Goal: Task Accomplishment & Management: Complete application form

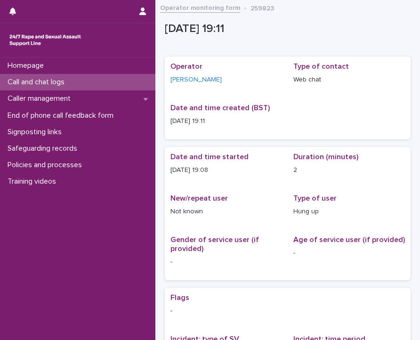
click at [116, 79] on div "Call and chat logs" at bounding box center [78, 82] width 156 height 16
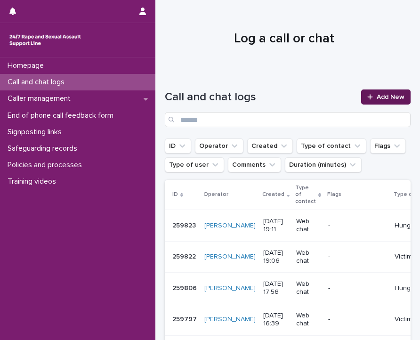
click at [394, 98] on span "Add New" at bounding box center [391, 97] width 28 height 7
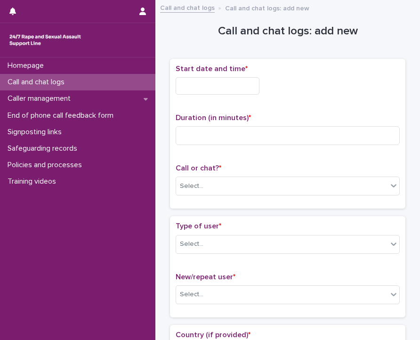
click at [242, 74] on div "Start date and time *" at bounding box center [288, 84] width 224 height 38
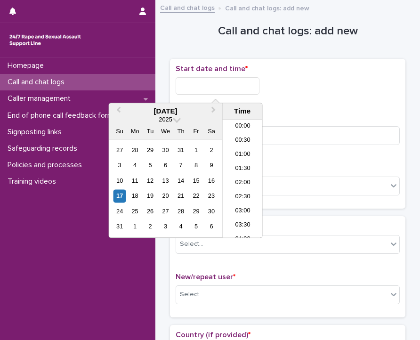
click at [241, 87] on input "text" at bounding box center [218, 85] width 84 height 17
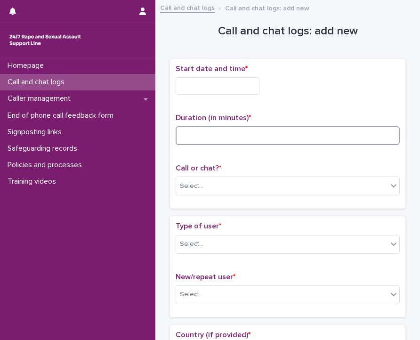
click at [282, 129] on input at bounding box center [288, 135] width 224 height 19
type input "**"
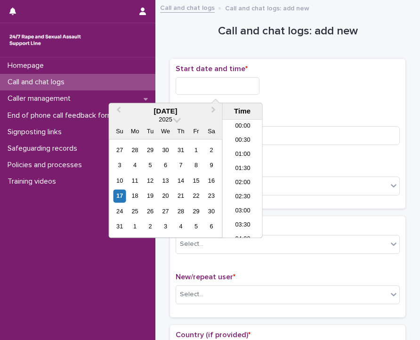
click at [197, 93] on input "text" at bounding box center [218, 85] width 84 height 17
click at [245, 168] on li "19:00" at bounding box center [243, 165] width 40 height 14
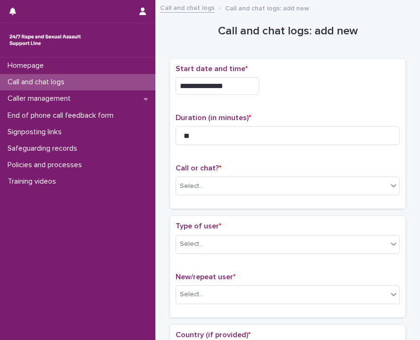
click at [229, 94] on div "**********" at bounding box center [288, 84] width 224 height 38
click at [228, 85] on input "**********" at bounding box center [218, 85] width 84 height 17
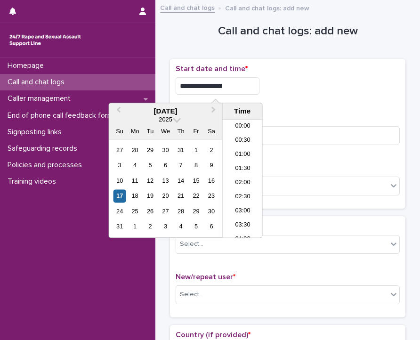
scroll to position [485, 0]
type input "**********"
click at [294, 185] on div "Select..." at bounding box center [282, 187] width 212 height 16
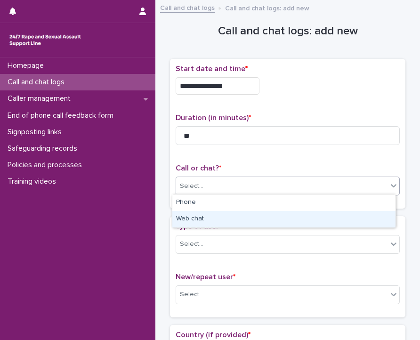
click at [236, 222] on div "Web chat" at bounding box center [283, 219] width 223 height 16
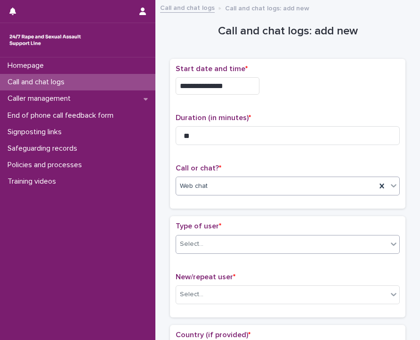
click at [230, 248] on div "Select..." at bounding box center [282, 245] width 212 height 16
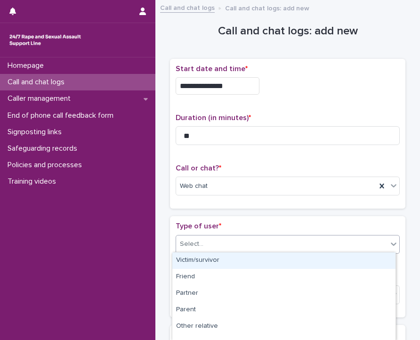
click at [217, 265] on div "Victim/survivor" at bounding box center [283, 261] width 223 height 16
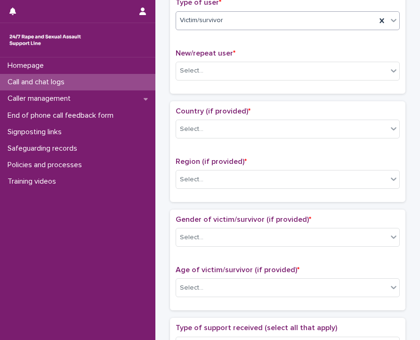
scroll to position [224, 0]
click at [256, 68] on div "Select..." at bounding box center [282, 71] width 212 height 16
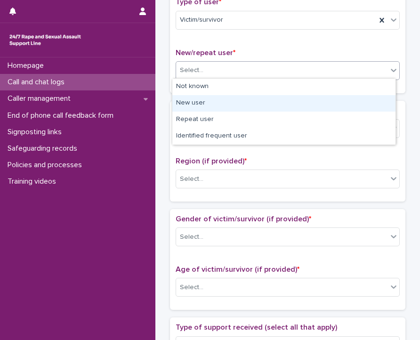
click at [235, 98] on div "New user" at bounding box center [283, 103] width 223 height 16
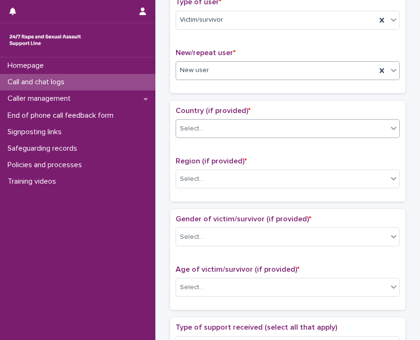
click at [234, 119] on div "Select..." at bounding box center [288, 128] width 224 height 19
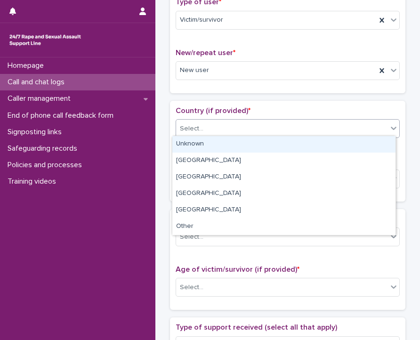
click at [229, 145] on div "Unknown" at bounding box center [283, 144] width 223 height 16
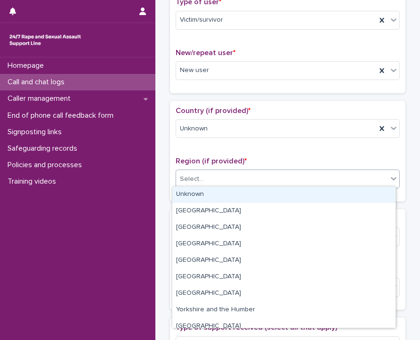
click at [228, 180] on div "Select..." at bounding box center [282, 180] width 212 height 16
click at [230, 196] on div "Unknown" at bounding box center [283, 195] width 223 height 16
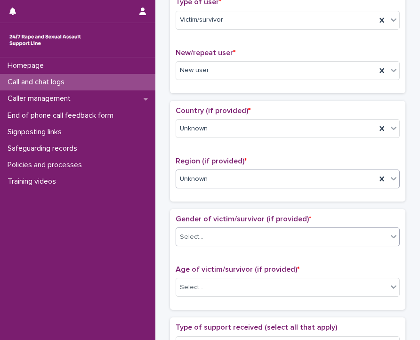
click at [224, 234] on div "Select..." at bounding box center [282, 238] width 212 height 16
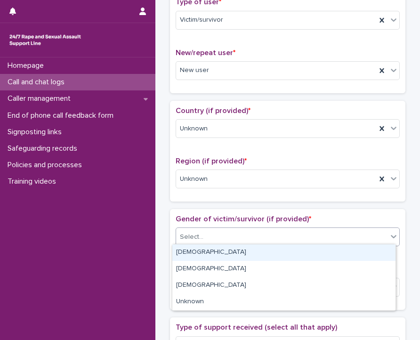
click at [216, 251] on div "[DEMOGRAPHIC_DATA]" at bounding box center [283, 253] width 223 height 16
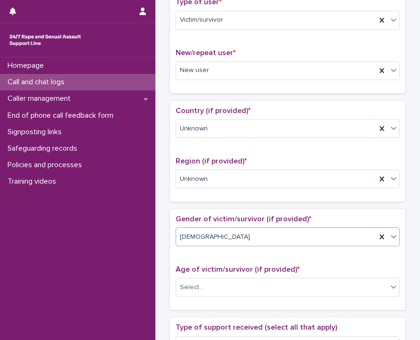
scroll to position [383, 0]
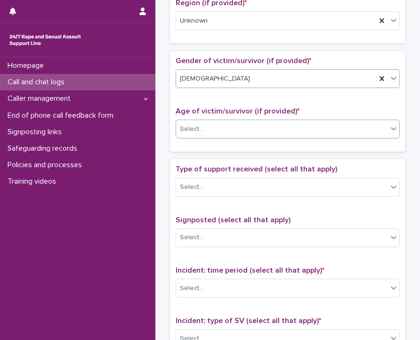
click at [232, 132] on div "Select..." at bounding box center [282, 130] width 212 height 16
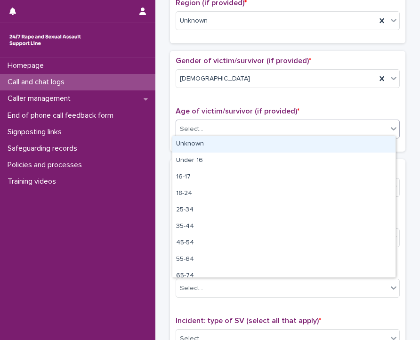
click at [222, 144] on div "Unknown" at bounding box center [283, 144] width 223 height 16
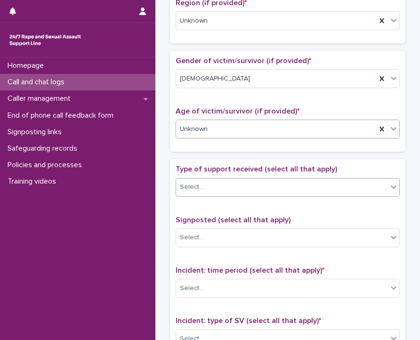
click at [228, 187] on div "Select..." at bounding box center [282, 188] width 212 height 16
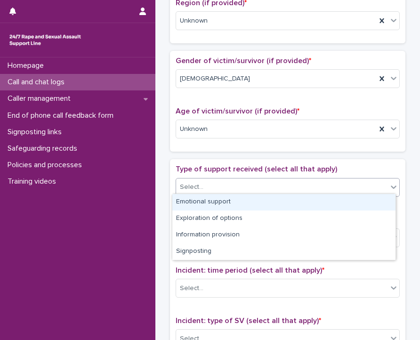
click at [225, 197] on div "Emotional support" at bounding box center [283, 202] width 223 height 16
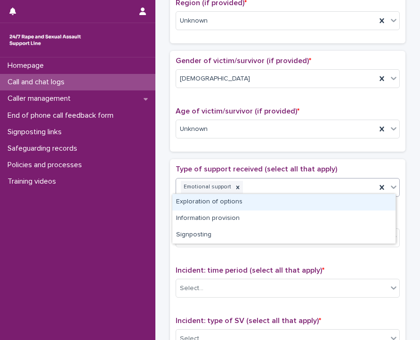
click at [266, 185] on div "Emotional support" at bounding box center [276, 187] width 200 height 16
click at [254, 205] on div "Exploration of options" at bounding box center [283, 202] width 223 height 16
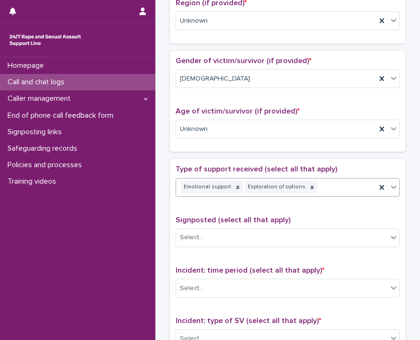
click at [332, 182] on div "Emotional support Exploration of options" at bounding box center [276, 187] width 200 height 16
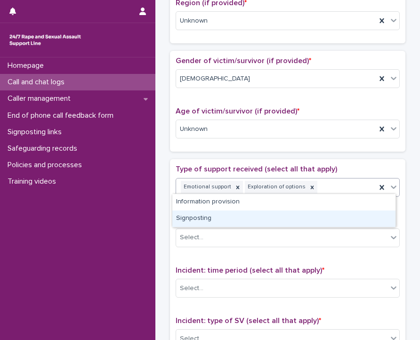
click at [290, 213] on div "Signposting" at bounding box center [283, 219] width 223 height 16
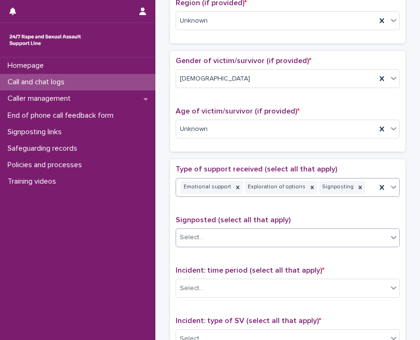
click at [276, 237] on div "Select..." at bounding box center [282, 238] width 212 height 16
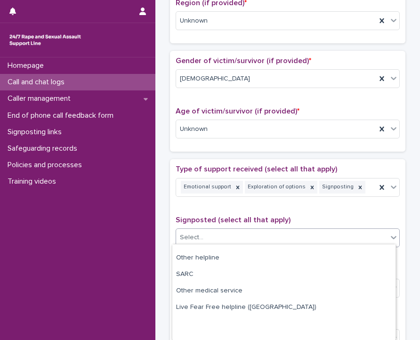
scroll to position [94, 0]
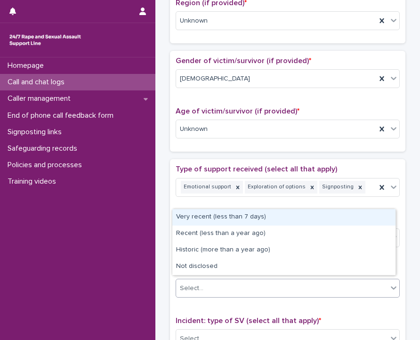
drag, startPoint x: 210, startPoint y: 274, endPoint x: 183, endPoint y: 280, distance: 28.1
click at [183, 284] on div "Select..." at bounding box center [192, 289] width 24 height 10
click at [212, 219] on div "Very recent (less than 7 days)" at bounding box center [283, 217] width 223 height 16
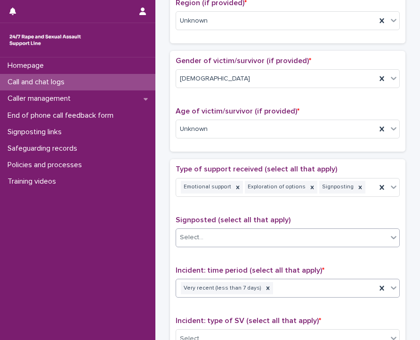
click at [206, 235] on div "Select..." at bounding box center [282, 238] width 212 height 16
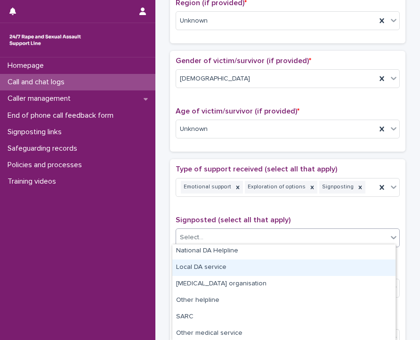
scroll to position [51, 0]
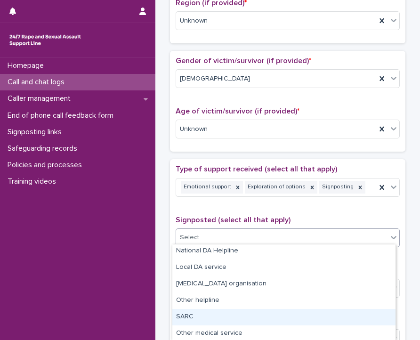
click at [211, 311] on div "SARC" at bounding box center [283, 317] width 223 height 16
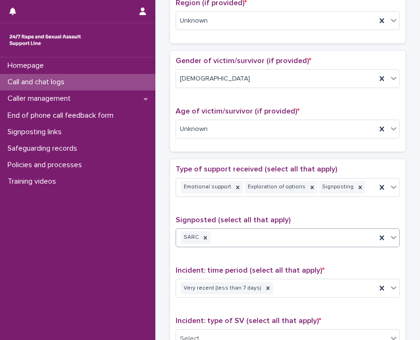
click at [239, 242] on div "SARC" at bounding box center [276, 238] width 200 height 16
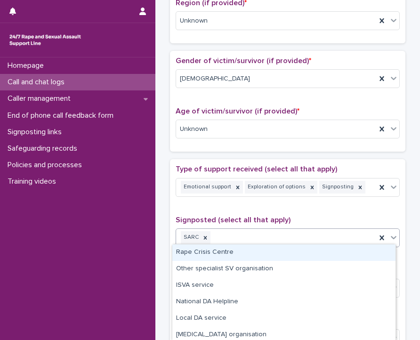
click at [234, 260] on div "Rape Crisis Centre" at bounding box center [283, 253] width 223 height 16
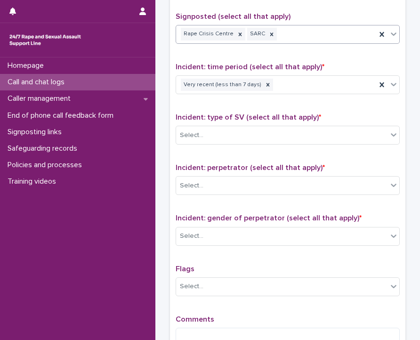
scroll to position [587, 0]
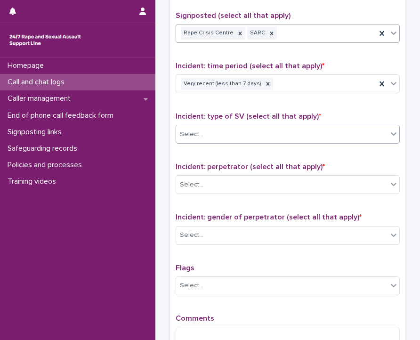
click at [243, 129] on div "Select..." at bounding box center [282, 135] width 212 height 16
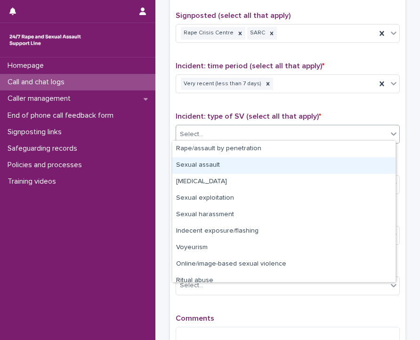
click at [225, 166] on div "Sexual assault" at bounding box center [283, 165] width 223 height 16
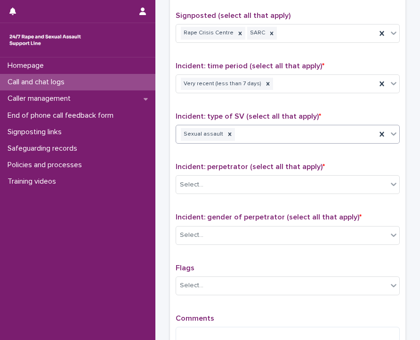
click at [258, 130] on div "Sexual assault" at bounding box center [276, 134] width 200 height 16
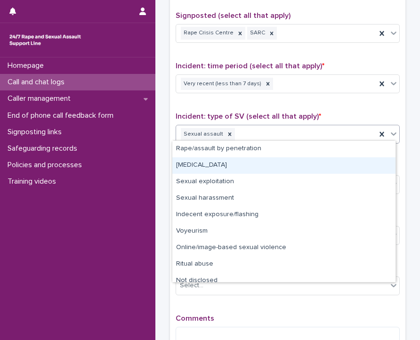
click at [230, 167] on div "[MEDICAL_DATA]" at bounding box center [283, 165] width 223 height 16
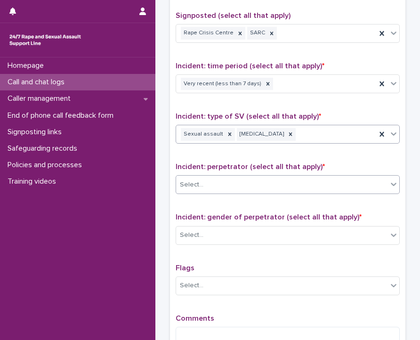
click at [229, 182] on div "Select..." at bounding box center [282, 185] width 212 height 16
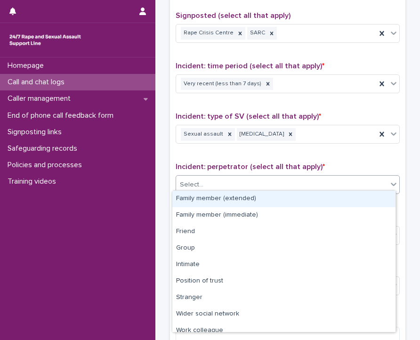
click at [217, 198] on div "Family member (extended)" at bounding box center [283, 199] width 223 height 16
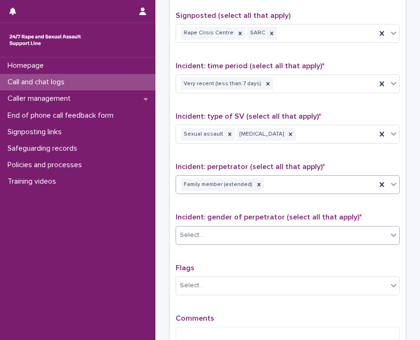
click at [238, 226] on div "Select..." at bounding box center [288, 235] width 224 height 19
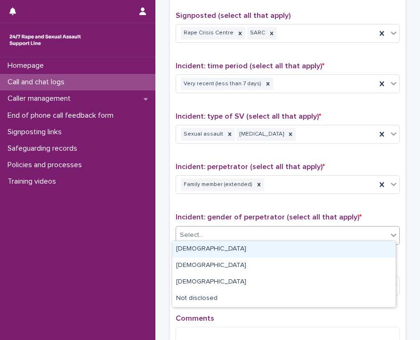
click at [216, 250] on div "[DEMOGRAPHIC_DATA]" at bounding box center [283, 249] width 223 height 16
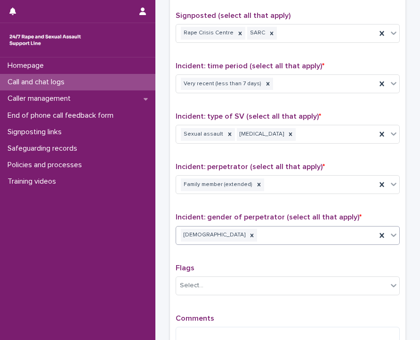
scroll to position [616, 0]
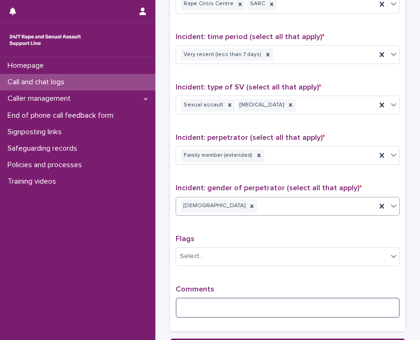
click at [204, 307] on textarea at bounding box center [288, 308] width 224 height 20
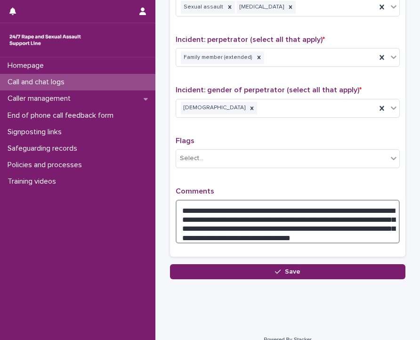
scroll to position [723, 0]
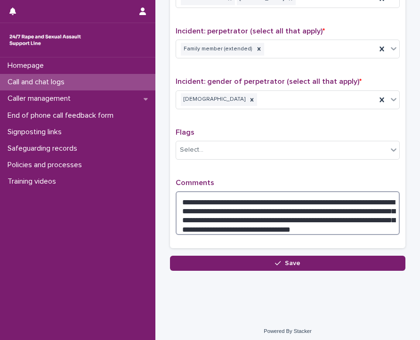
click at [364, 219] on textarea "**********" at bounding box center [288, 213] width 224 height 44
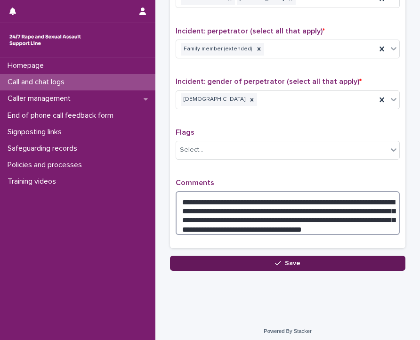
type textarea "**********"
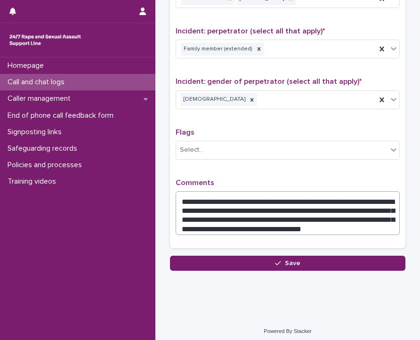
drag, startPoint x: 355, startPoint y: 257, endPoint x: 351, endPoint y: 215, distance: 42.2
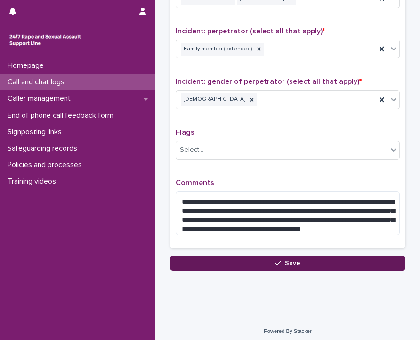
click at [232, 257] on button "Save" at bounding box center [288, 263] width 236 height 15
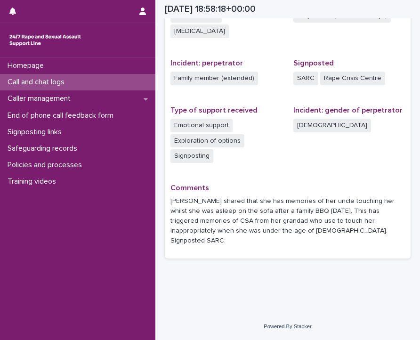
scroll to position [329, 0]
